Goal: Feedback & Contribution: Submit feedback/report problem

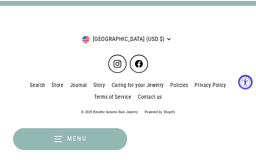
scroll to position [1152, 0]
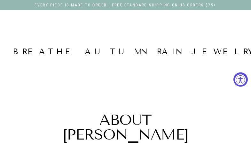
scroll to position [833, 0]
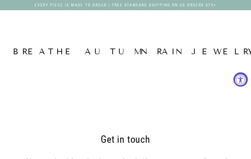
scroll to position [513, 0]
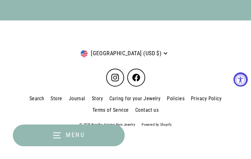
type textarea "Lo, Ip dolo si Amet, con A’e sed DOE te Incidid Utlabo. Et dolo magnaa eni admi…"
